Goal: Use online tool/utility: Utilize a website feature to perform a specific function

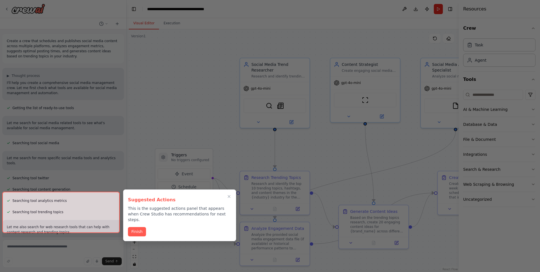
scroll to position [587, 0]
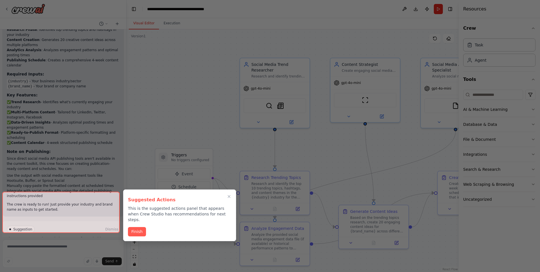
click at [236, 51] on div at bounding box center [270, 136] width 540 height 272
click at [132, 227] on button "Finish" at bounding box center [137, 231] width 18 height 9
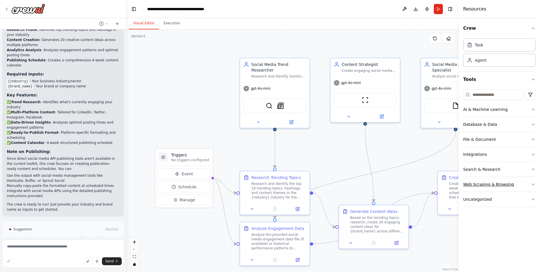
click at [530, 185] on button "Web Scraping & Browsing" at bounding box center [499, 184] width 72 height 15
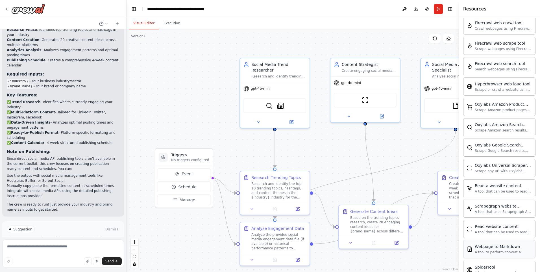
scroll to position [254, 0]
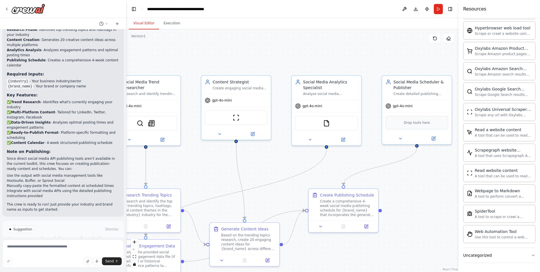
drag, startPoint x: 410, startPoint y: 155, endPoint x: 280, endPoint y: 171, distance: 131.4
click at [281, 172] on div ".deletable-edge-delete-btn { width: 20px; height: 20px; border: 0px solid #ffff…" at bounding box center [292, 150] width 332 height 242
click at [412, 124] on span "Drop tools here" at bounding box center [416, 121] width 26 height 6
click at [417, 126] on div "Drop tools here" at bounding box center [416, 121] width 63 height 14
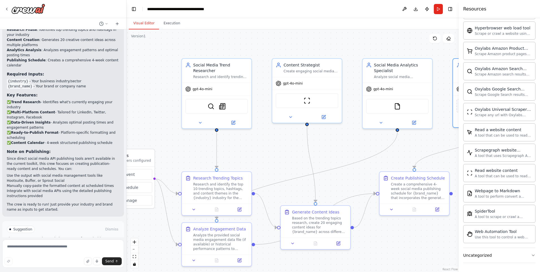
drag, startPoint x: 351, startPoint y: 164, endPoint x: 422, endPoint y: 147, distance: 73.1
click at [422, 147] on div ".deletable-edge-delete-btn { width: 20px; height: 20px; border: 0px solid #ffff…" at bounding box center [292, 150] width 332 height 242
click at [91, 248] on button "Run Automation" at bounding box center [63, 252] width 113 height 9
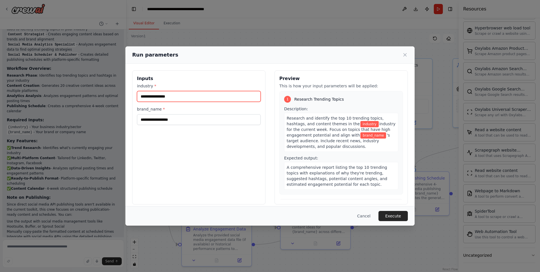
click at [180, 95] on input "industry *" at bounding box center [199, 96] width 124 height 11
click at [178, 96] on input "industry *" at bounding box center [199, 96] width 124 height 11
click at [180, 98] on input "industry *" at bounding box center [199, 96] width 124 height 11
type input "*"
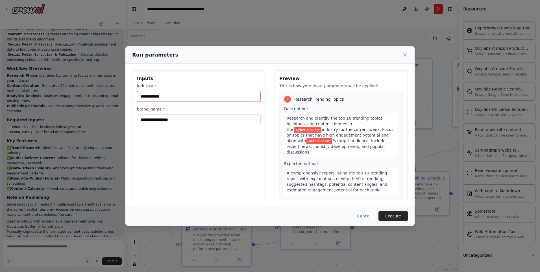
type input "**********"
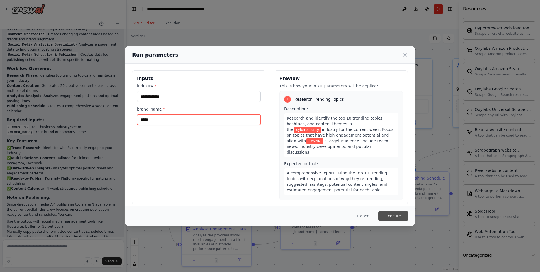
type input "*****"
click at [399, 217] on button "Execute" at bounding box center [392, 216] width 29 height 10
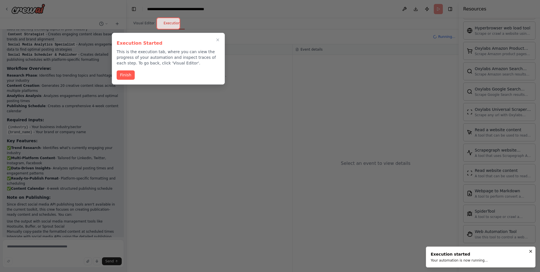
click at [126, 73] on button "Finish" at bounding box center [126, 74] width 18 height 9
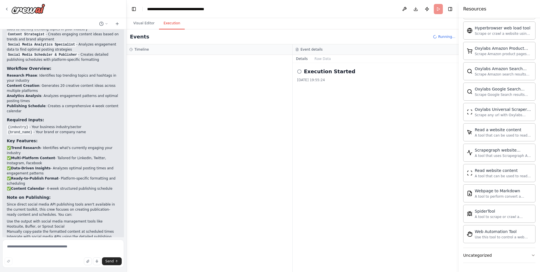
click at [302, 71] on div "Execution Started" at bounding box center [375, 71] width 157 height 8
click at [299, 73] on icon at bounding box center [299, 71] width 5 height 5
click at [332, 73] on h2 "Execution Started" at bounding box center [329, 71] width 51 height 8
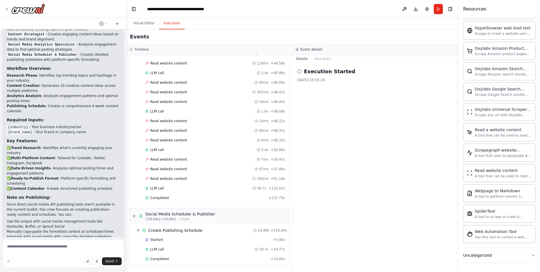
scroll to position [587, 0]
